Goal: Information Seeking & Learning: Find specific fact

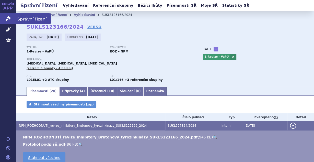
scroll to position [54, 0]
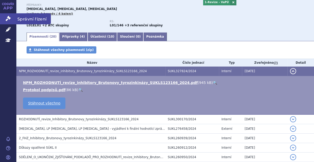
click at [6, 17] on icon at bounding box center [8, 18] width 5 height 5
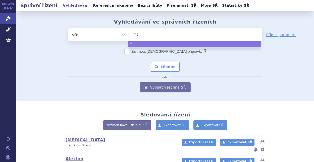
type input "mou"
type input "moun"
type input "mounja"
type input "mounjaro"
select select "mounjaro"
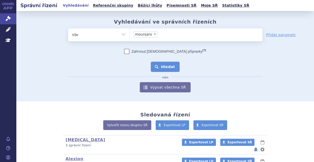
click at [163, 63] on button "Hledat" at bounding box center [165, 67] width 29 height 10
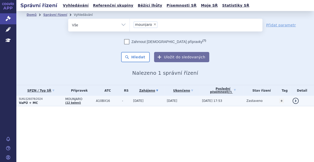
click at [128, 99] on span "-" at bounding box center [126, 101] width 9 height 4
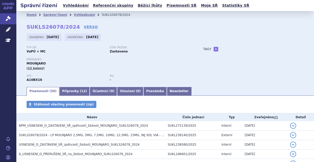
drag, startPoint x: 156, startPoint y: 90, endPoint x: 157, endPoint y: 84, distance: 6.7
click at [167, 90] on link "Newsletter" at bounding box center [179, 91] width 25 height 9
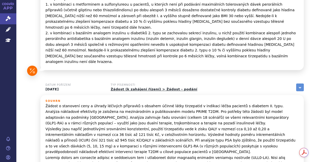
scroll to position [552, 0]
